Goal: Task Accomplishment & Management: Manage account settings

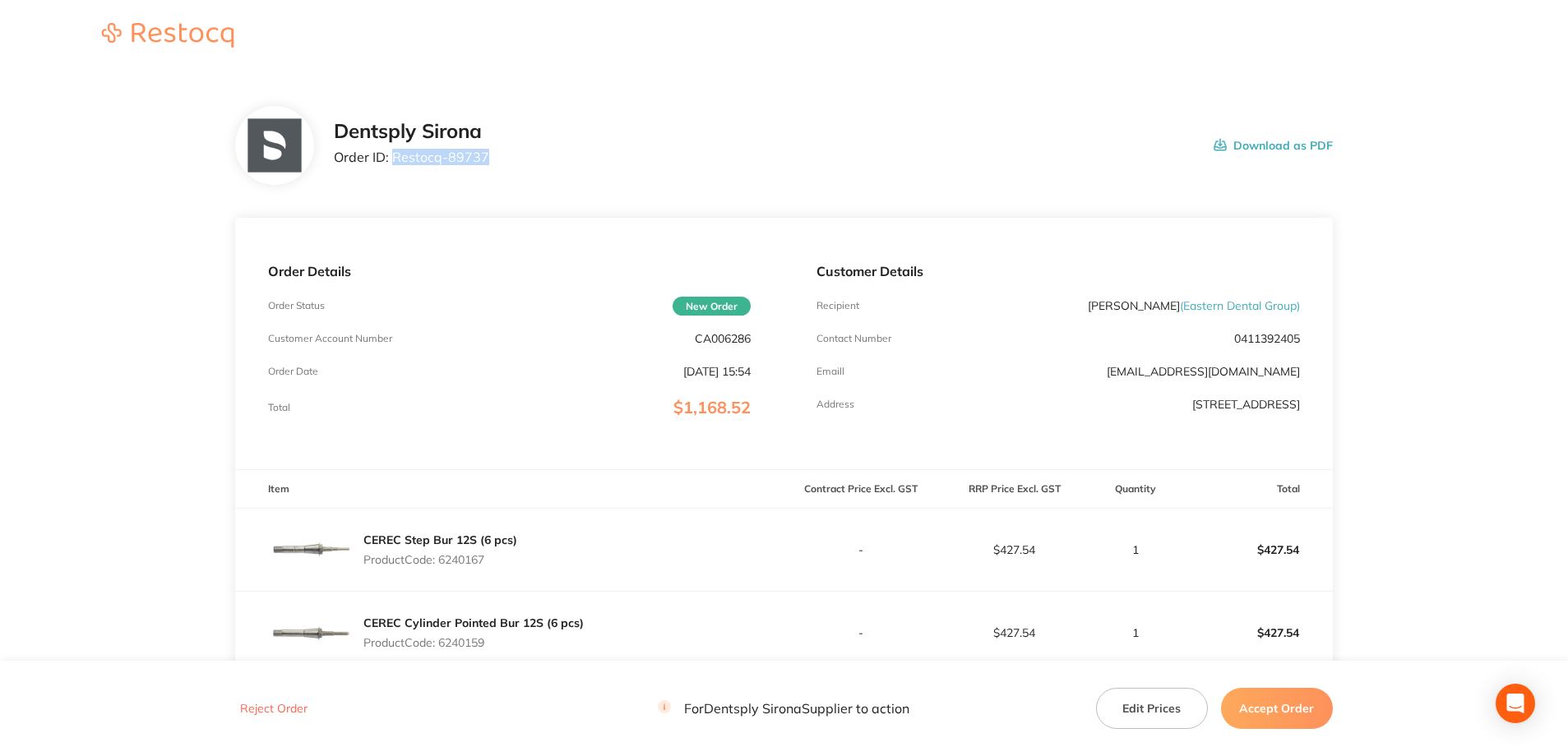
drag, startPoint x: 485, startPoint y: 158, endPoint x: 394, endPoint y: 158, distance: 91.0
click at [394, 158] on p "Order ID: Restocq- 89737" at bounding box center [411, 156] width 155 height 15
copy p "Restocq- 89737"
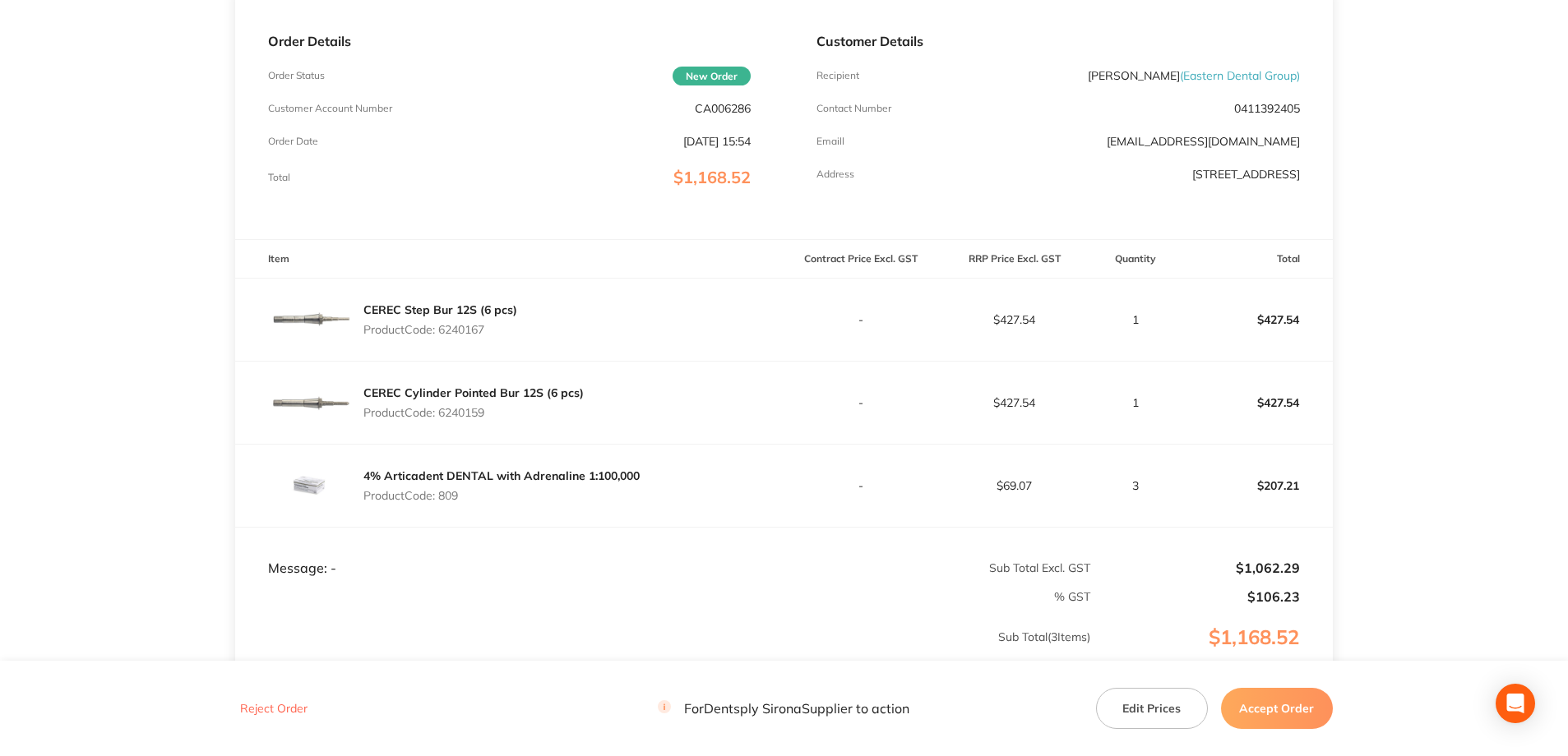
scroll to position [246, 0]
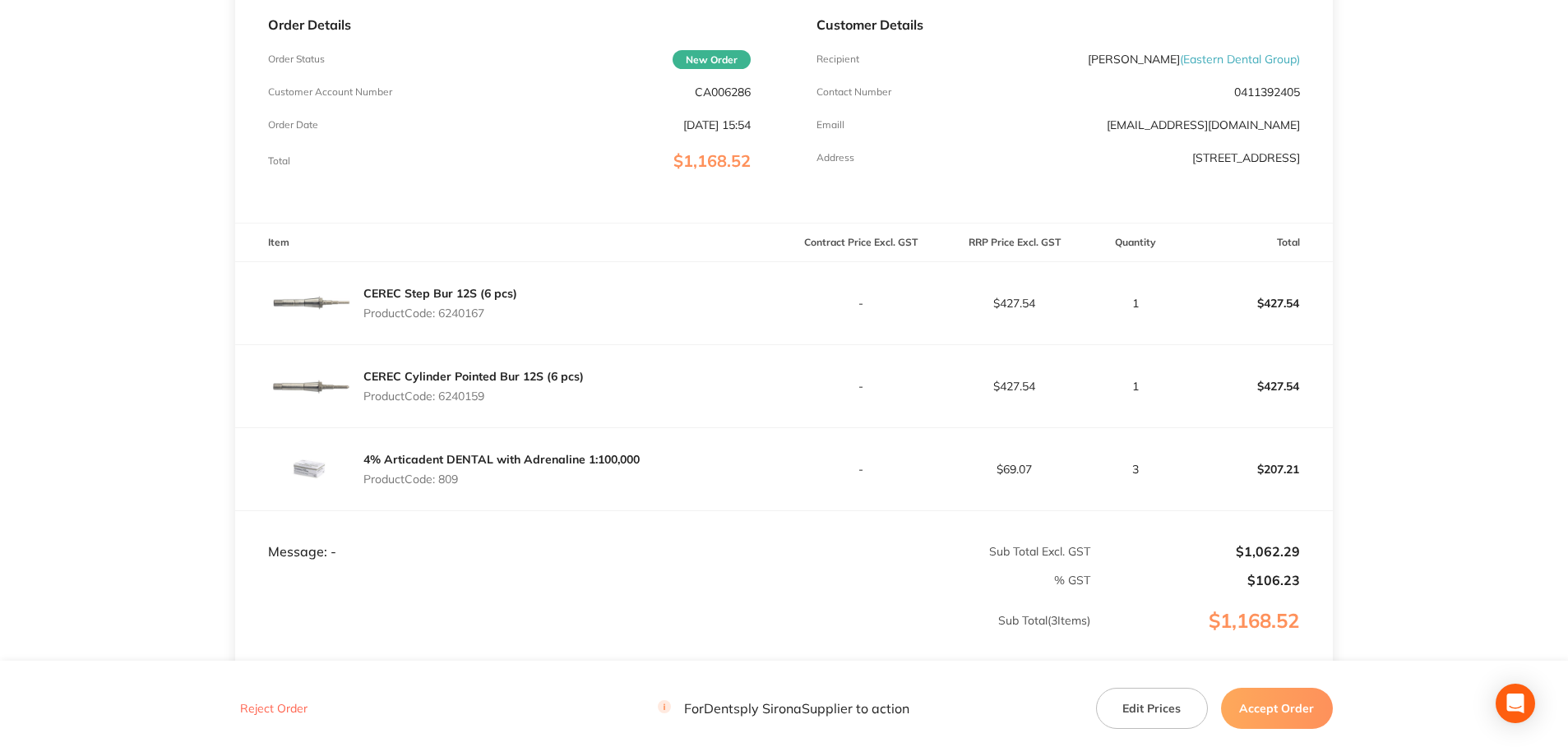
drag, startPoint x: 480, startPoint y: 318, endPoint x: 443, endPoint y: 318, distance: 37.0
click at [443, 318] on p "Product Code: 6240167" at bounding box center [440, 313] width 153 height 13
copy p "6240167"
drag, startPoint x: 480, startPoint y: 403, endPoint x: 444, endPoint y: 403, distance: 36.0
click at [444, 403] on p "Product Code: 6240159" at bounding box center [473, 396] width 221 height 13
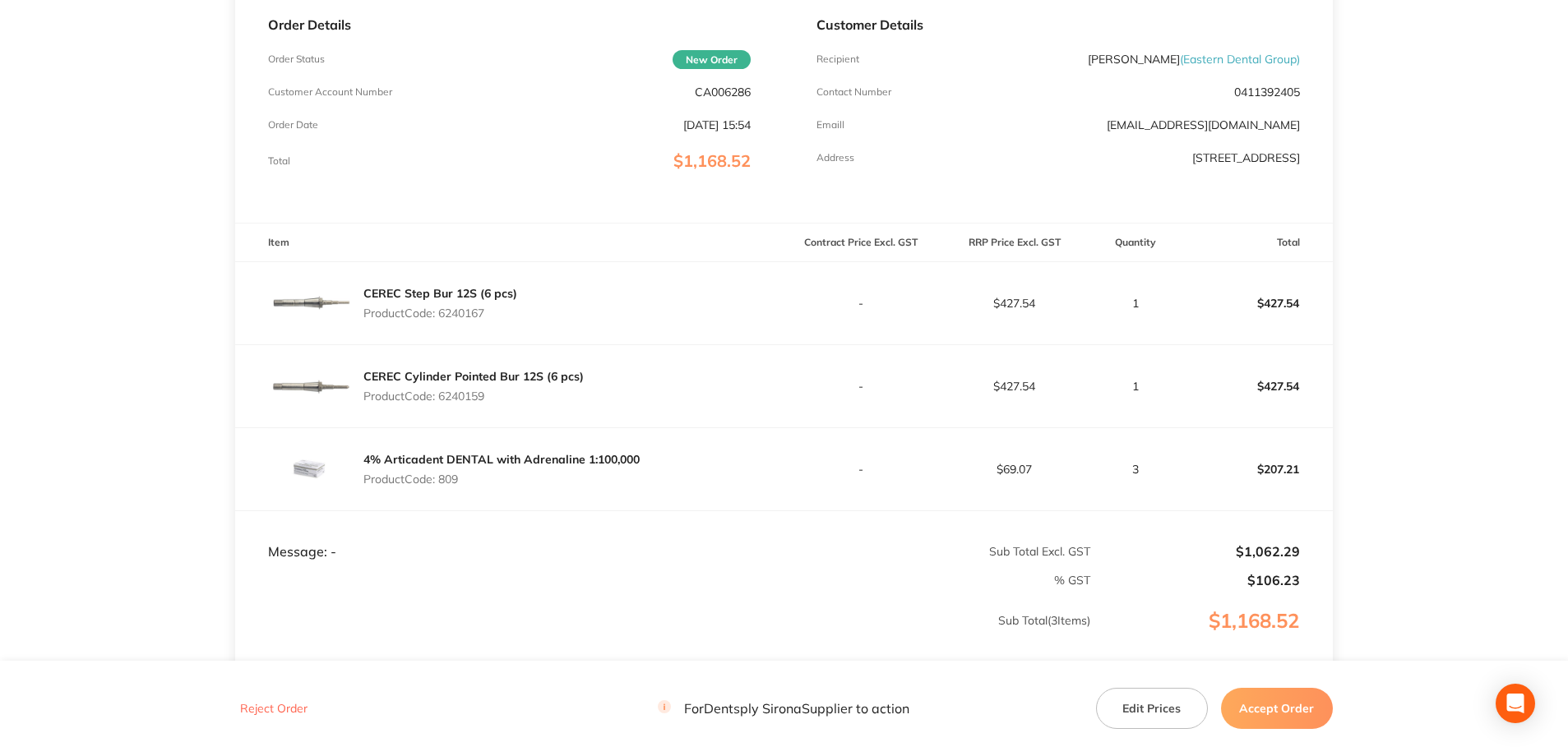
drag, startPoint x: 444, startPoint y: 403, endPoint x: 533, endPoint y: 402, distance: 89.0
click at [533, 402] on p "Product Code: 6240159" at bounding box center [473, 396] width 221 height 13
drag, startPoint x: 498, startPoint y: 402, endPoint x: 440, endPoint y: 402, distance: 58.0
click at [440, 402] on p "Product Code: 6240159" at bounding box center [473, 396] width 221 height 13
copy p "6240159"
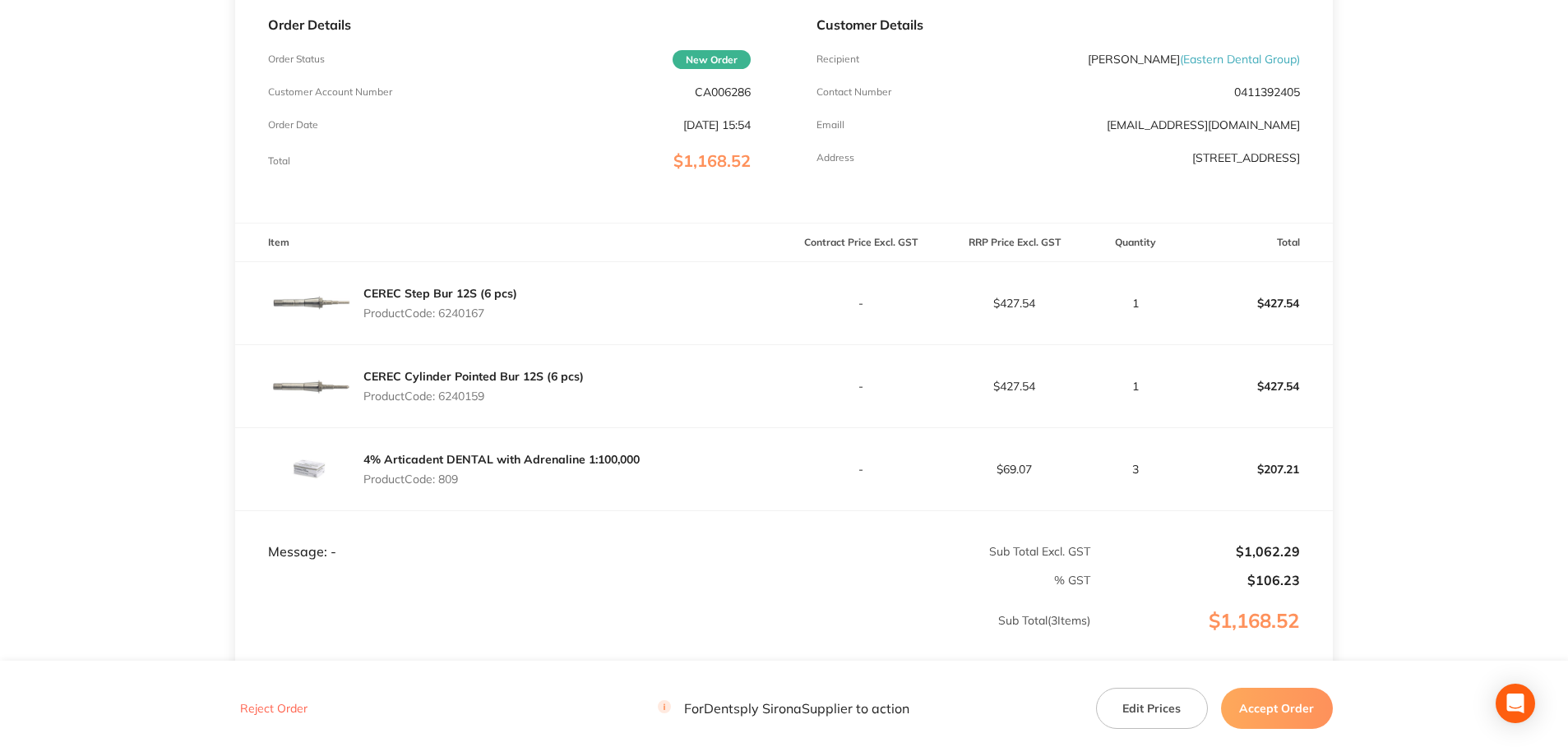
click at [1286, 709] on button "Accept Order" at bounding box center [1277, 709] width 112 height 42
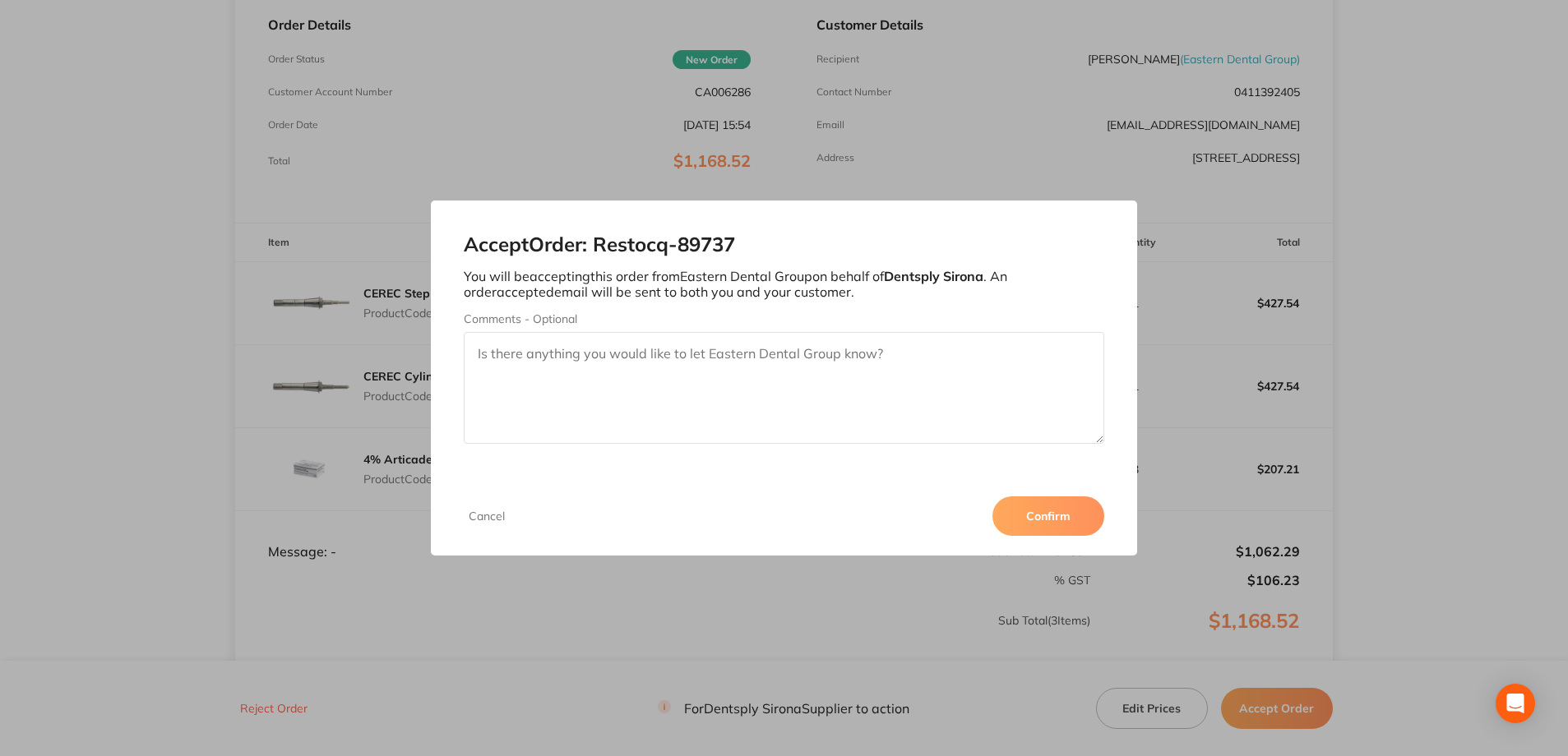
click at [1037, 529] on button "Confirm" at bounding box center [1048, 517] width 112 height 40
